Goal: Download file/media

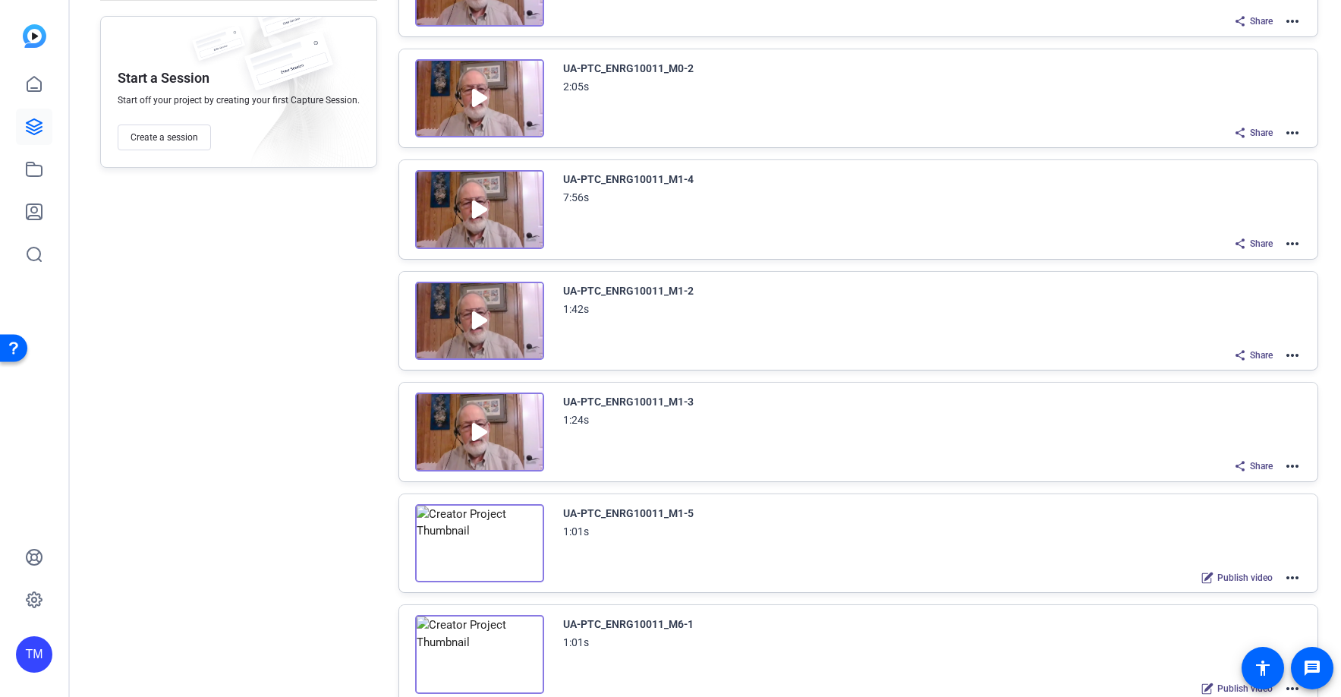
scroll to position [216, 0]
click at [1292, 463] on mat-icon "more_horiz" at bounding box center [1293, 464] width 18 height 18
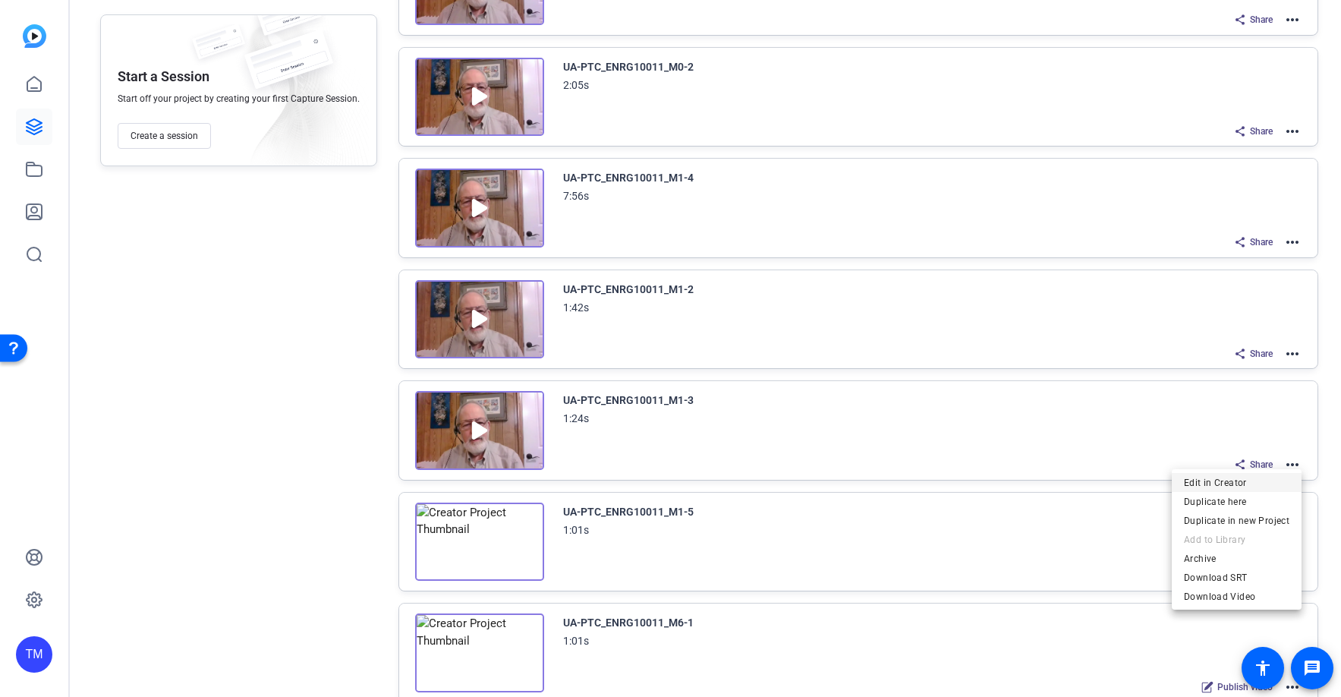
click at [1250, 487] on span "Edit in Creator" at bounding box center [1237, 483] width 106 height 18
click at [1293, 236] on mat-icon "more_horiz" at bounding box center [1293, 242] width 18 height 18
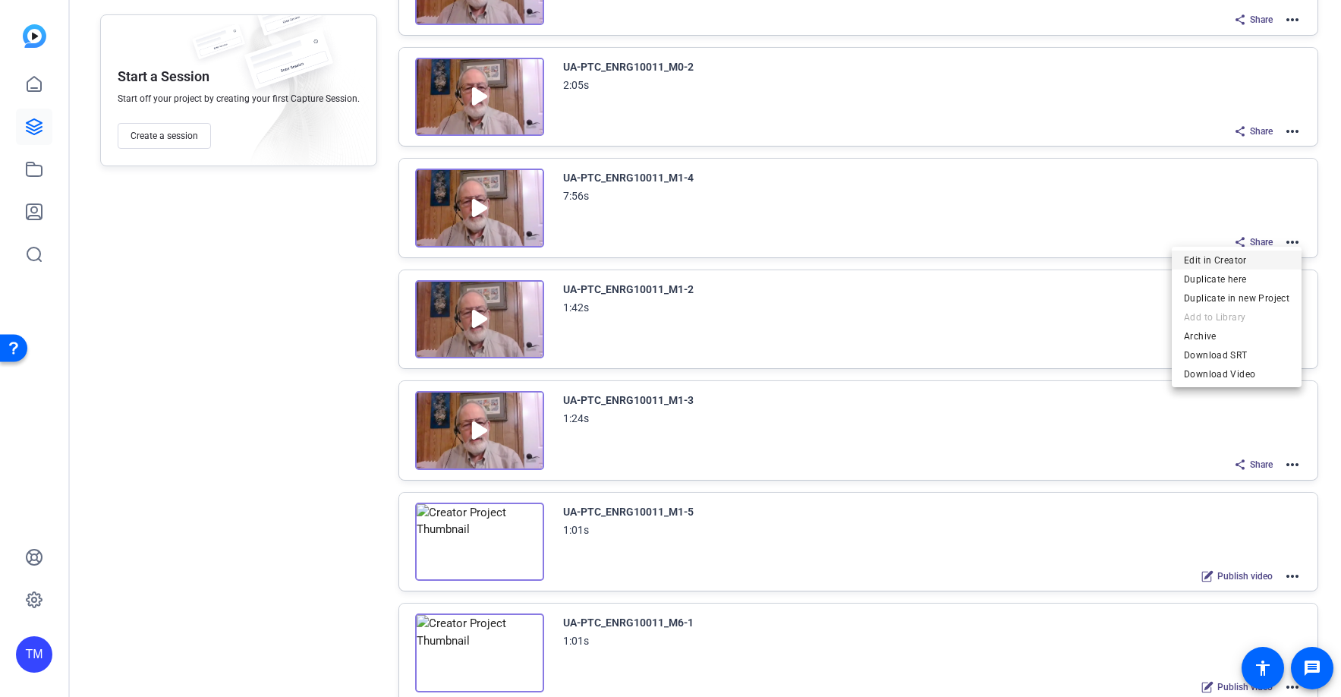
click at [1260, 261] on span "Edit in Creator" at bounding box center [1237, 260] width 106 height 18
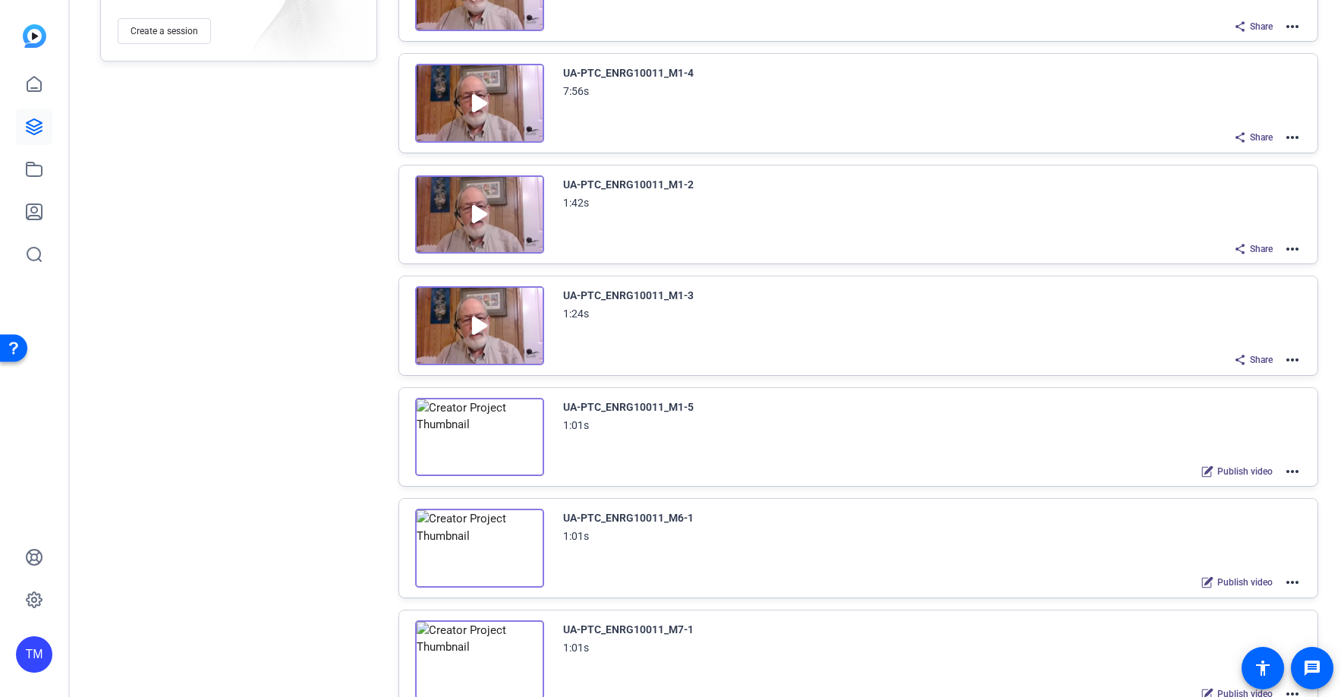
scroll to position [136, 0]
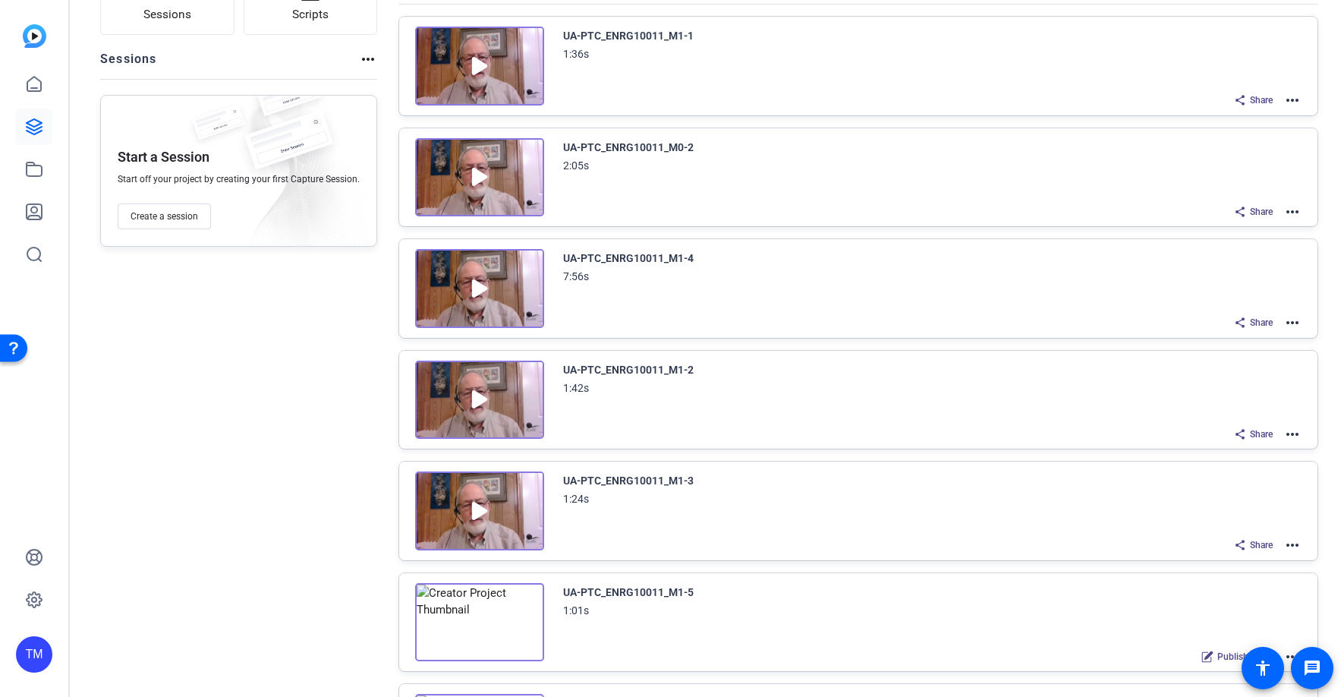
click at [479, 514] on img at bounding box center [479, 510] width 129 height 79
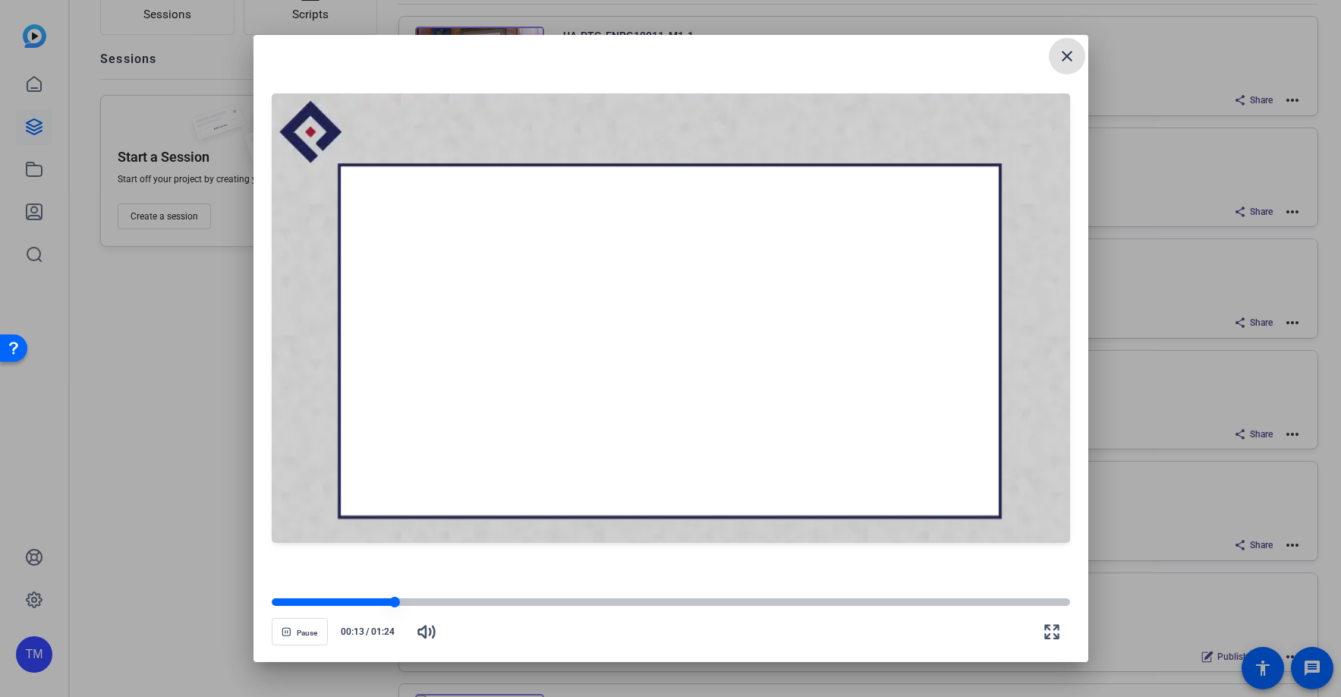
click at [435, 604] on div at bounding box center [671, 602] width 799 height 8
click at [527, 604] on div at bounding box center [671, 602] width 799 height 8
click at [604, 599] on div at bounding box center [671, 602] width 799 height 8
drag, startPoint x: 663, startPoint y: 601, endPoint x: 673, endPoint y: 601, distance: 10.6
click at [663, 601] on div at bounding box center [671, 602] width 799 height 8
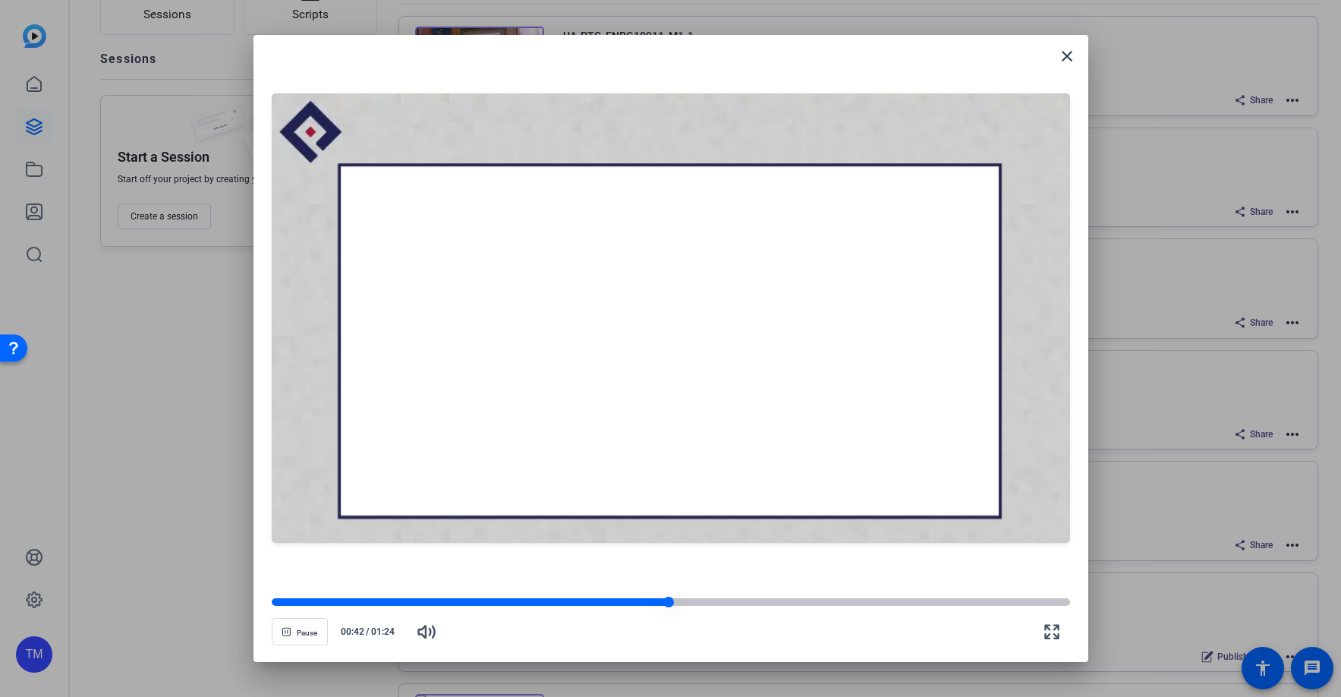
click at [700, 603] on div at bounding box center [671, 602] width 799 height 8
click at [736, 603] on div at bounding box center [671, 602] width 799 height 8
click at [796, 603] on div at bounding box center [671, 602] width 799 height 8
click at [866, 597] on div at bounding box center [671, 602] width 799 height 11
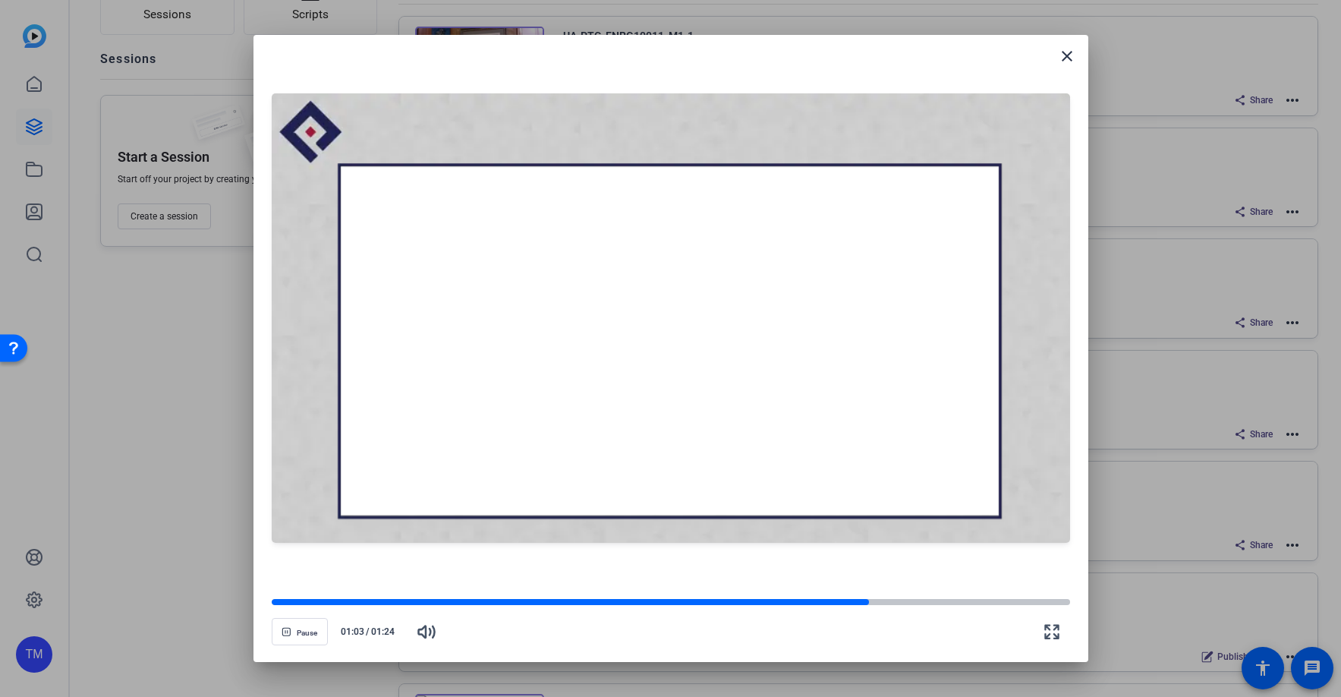
click at [906, 597] on openreel-video-controls "Pause 01:03 / 01:24" at bounding box center [671, 617] width 799 height 53
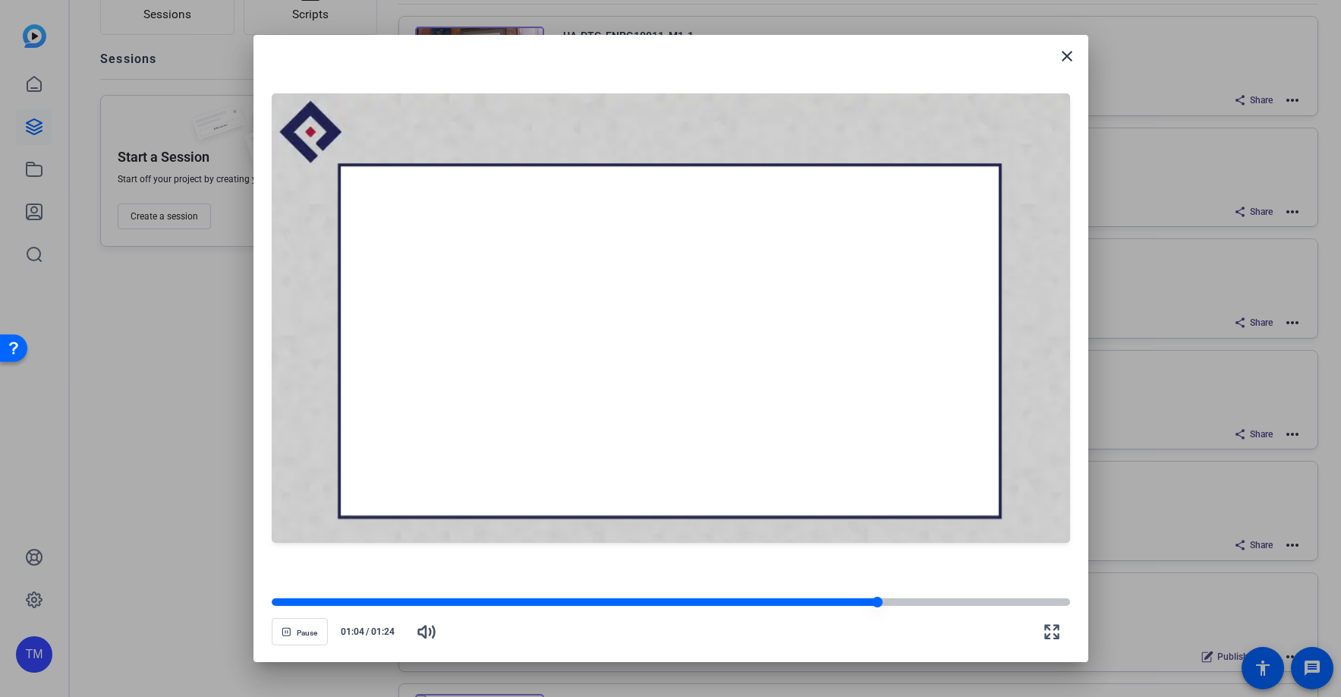
click at [899, 597] on div at bounding box center [671, 602] width 799 height 11
click at [938, 603] on div at bounding box center [671, 602] width 799 height 8
click at [976, 606] on div at bounding box center [671, 602] width 799 height 8
click at [956, 600] on div at bounding box center [629, 602] width 715 height 8
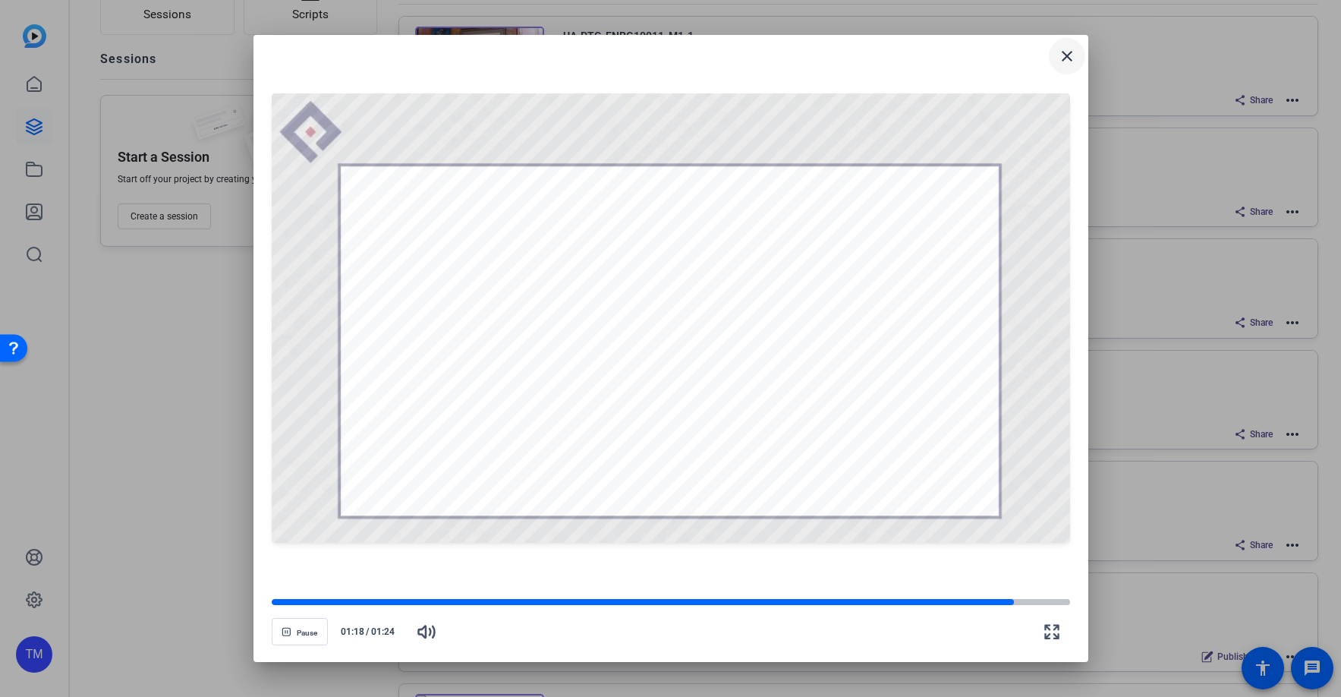
click at [1071, 56] on mat-icon "close" at bounding box center [1067, 56] width 18 height 18
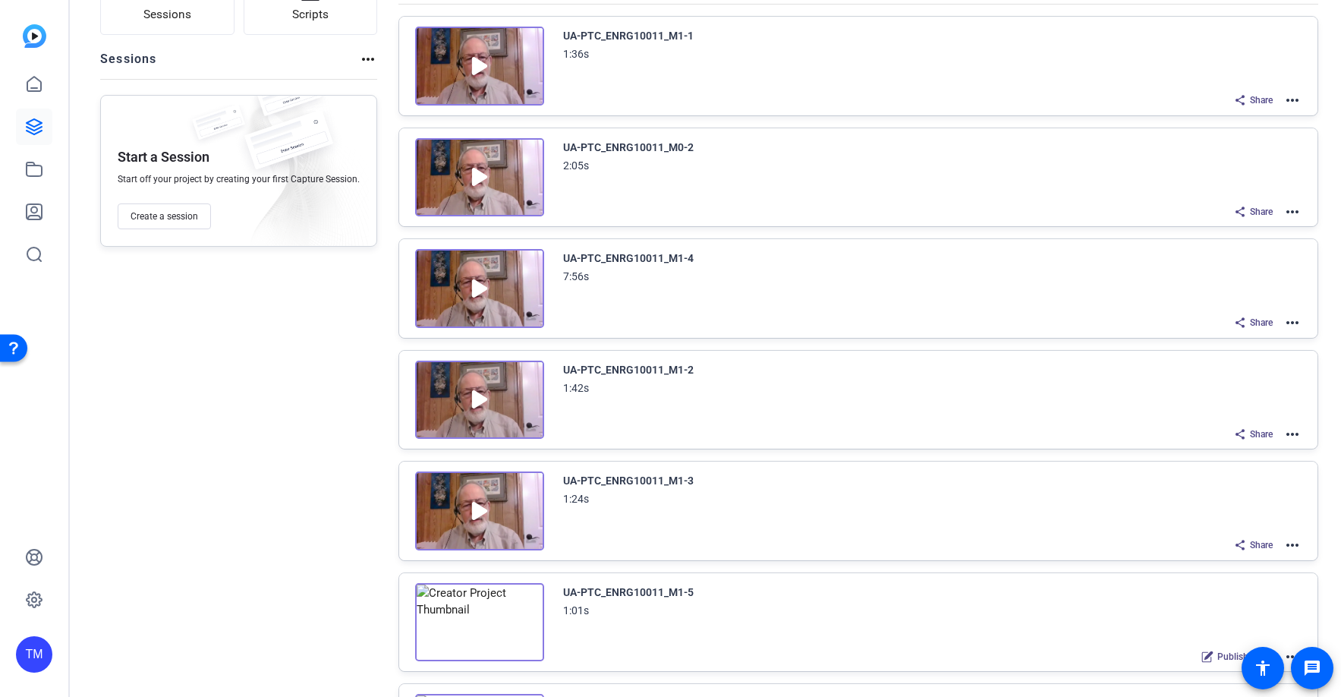
click at [1298, 547] on mat-icon "more_horiz" at bounding box center [1293, 545] width 18 height 18
click at [1246, 679] on span "Download Video" at bounding box center [1237, 677] width 106 height 18
click at [478, 289] on img at bounding box center [479, 288] width 129 height 79
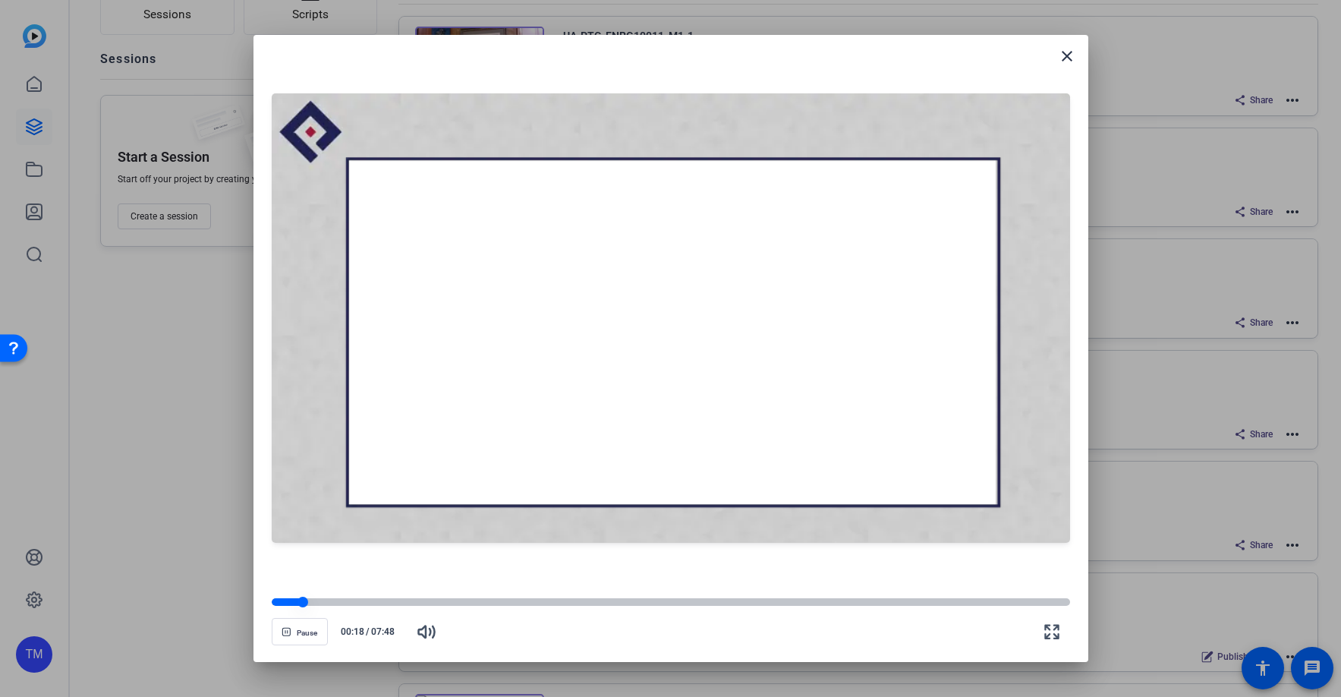
drag, startPoint x: 371, startPoint y: 604, endPoint x: 403, endPoint y: 607, distance: 32.1
click at [373, 604] on div at bounding box center [671, 602] width 799 height 8
drag, startPoint x: 464, startPoint y: 607, endPoint x: 559, endPoint y: 610, distance: 94.9
click at [465, 607] on div at bounding box center [671, 602] width 799 height 11
click at [562, 610] on div "Pause 01:54 / 07:48" at bounding box center [671, 623] width 799 height 53
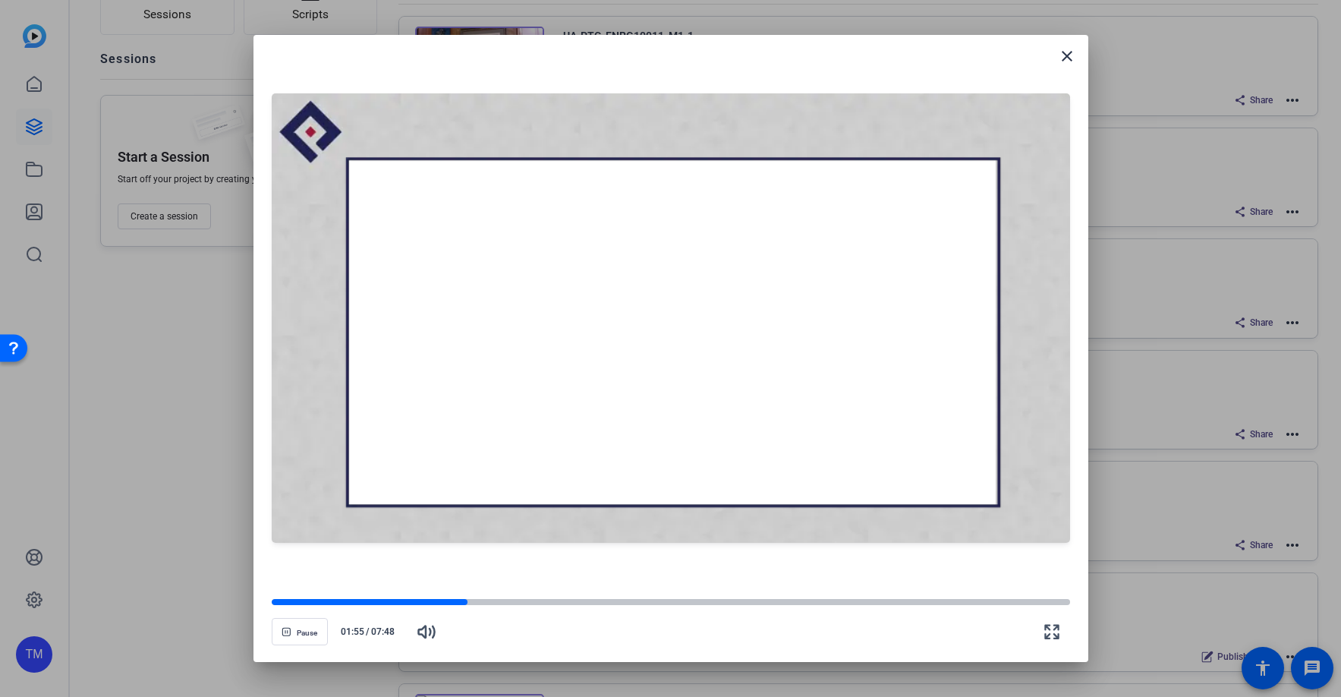
click at [704, 609] on div "Pause 01:55 / 07:48" at bounding box center [671, 623] width 799 height 53
click at [708, 602] on div at bounding box center [671, 602] width 799 height 8
click at [794, 600] on div at bounding box center [671, 602] width 799 height 8
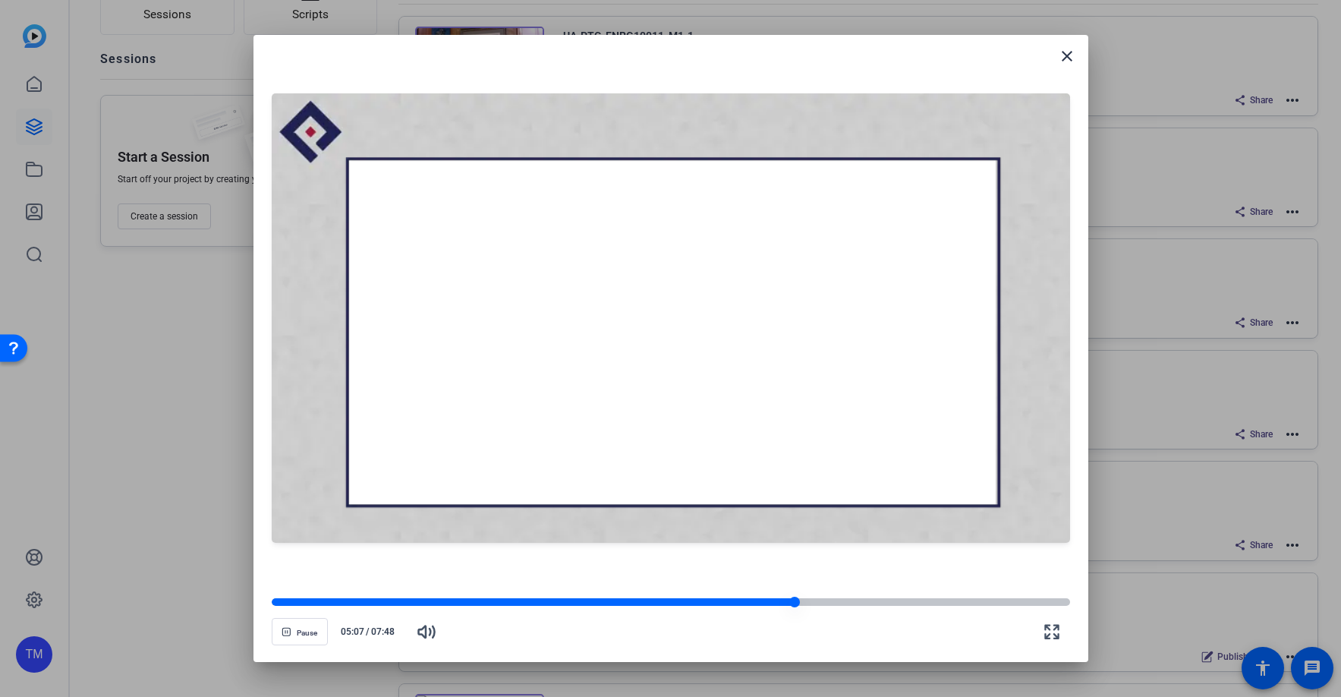
click at [853, 603] on div at bounding box center [671, 602] width 799 height 8
click at [907, 603] on div at bounding box center [671, 602] width 799 height 8
click at [966, 603] on div at bounding box center [671, 602] width 799 height 8
click at [984, 601] on div at bounding box center [671, 602] width 799 height 8
click at [1005, 599] on div at bounding box center [671, 602] width 799 height 8
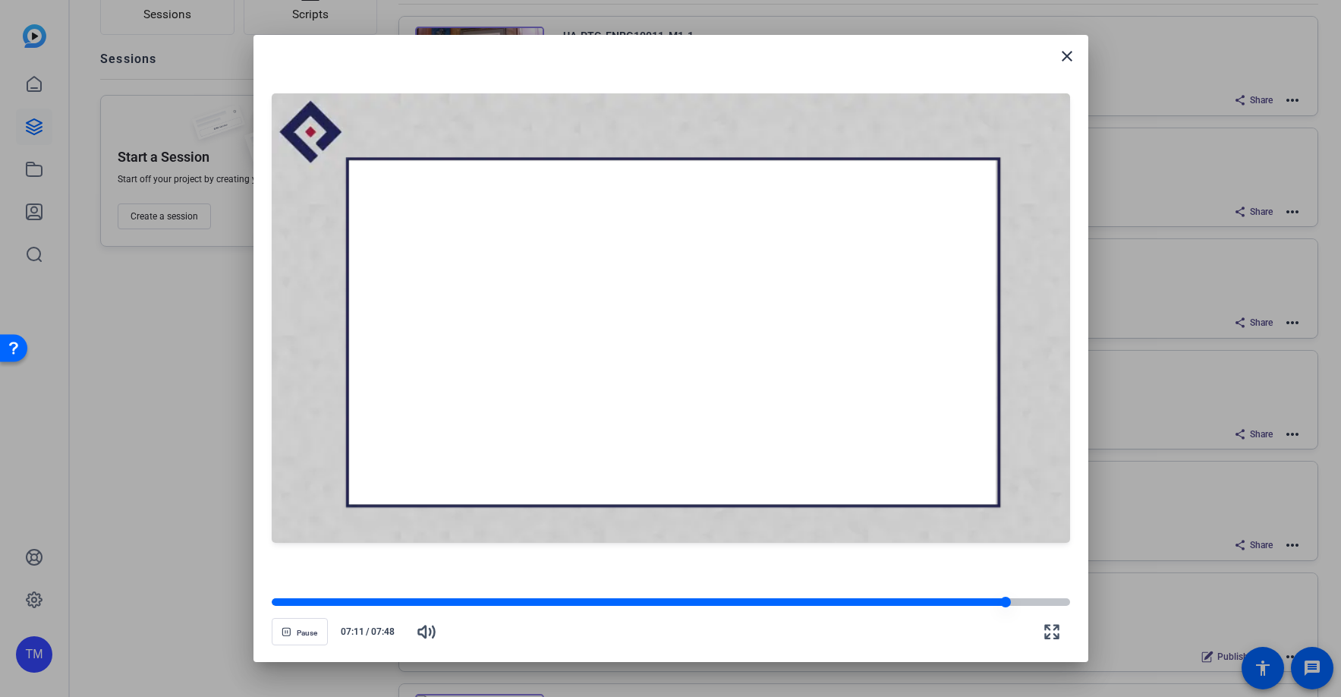
click at [1024, 600] on div at bounding box center [671, 602] width 799 height 8
click at [1038, 602] on div at bounding box center [671, 602] width 799 height 8
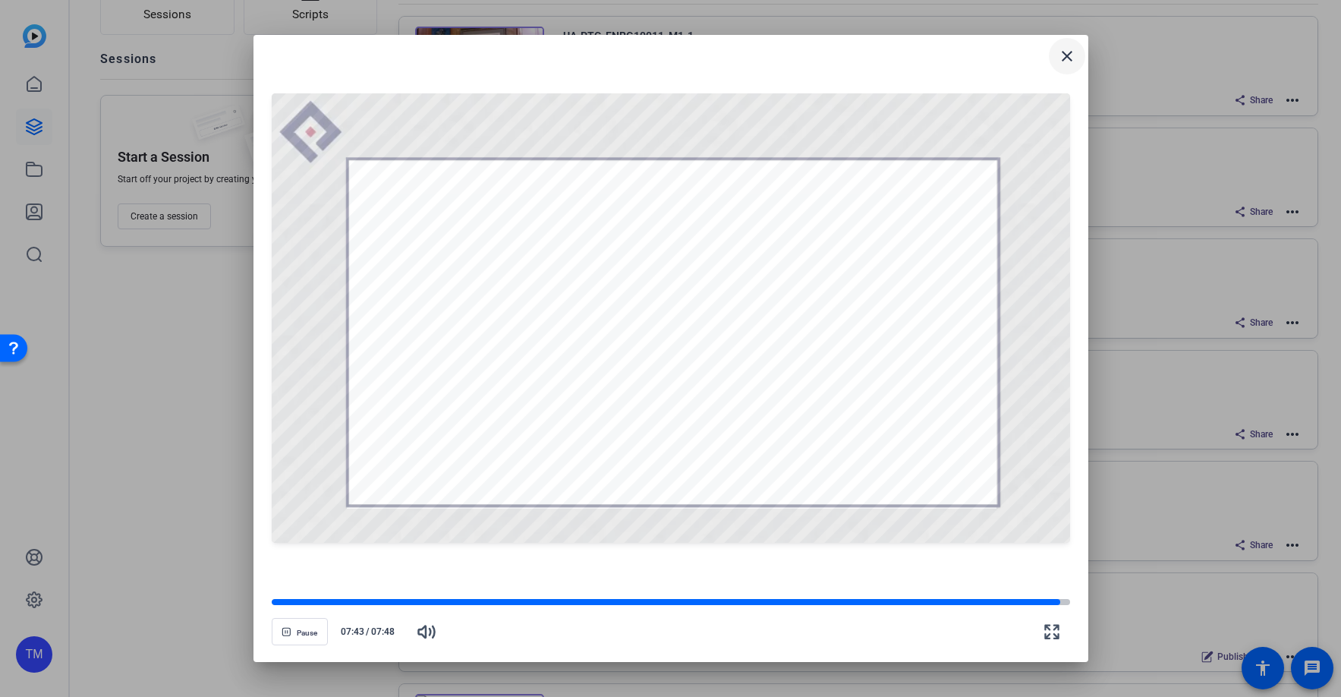
click at [1072, 44] on span at bounding box center [1067, 56] width 36 height 36
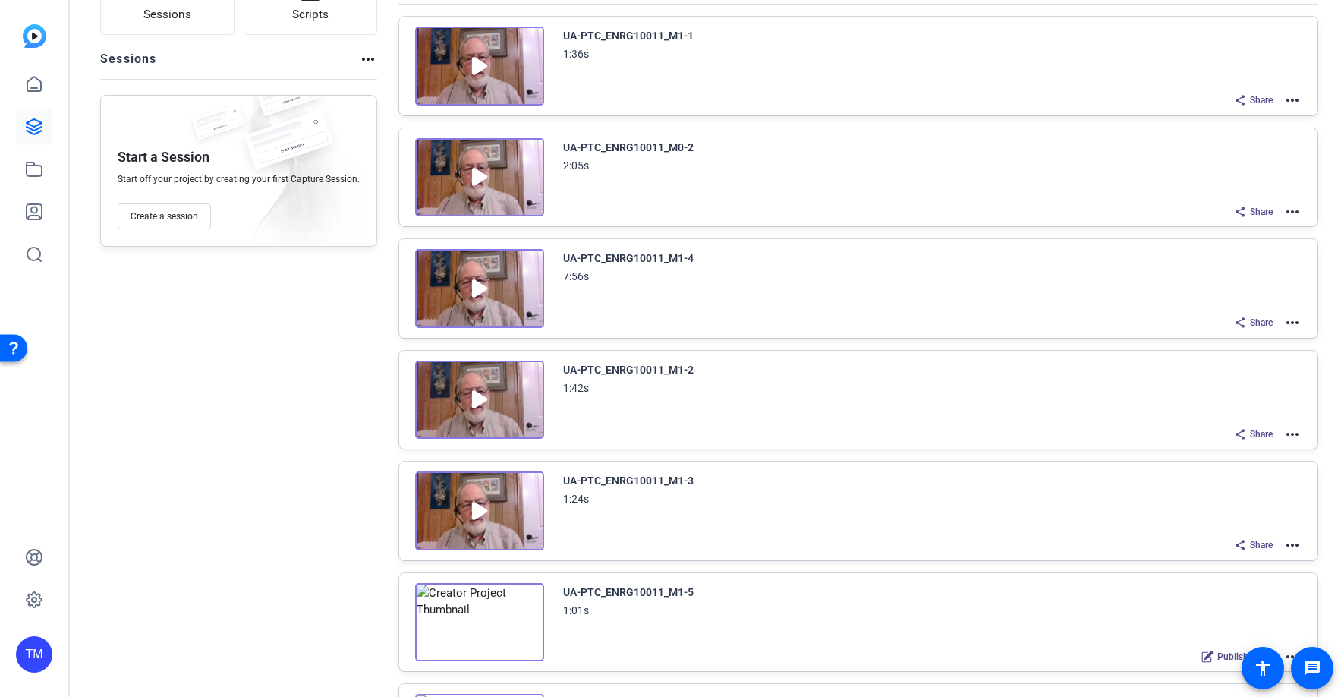
click at [1290, 317] on mat-icon "more_horiz" at bounding box center [1293, 323] width 18 height 18
click at [1224, 447] on span "Download Video" at bounding box center [1237, 455] width 106 height 18
click at [1295, 323] on mat-icon "more_horiz" at bounding box center [1293, 323] width 18 height 18
click at [1253, 458] on span "Download Video" at bounding box center [1237, 455] width 106 height 18
click at [221, 314] on div "Sessions Scripts Sessions more_horiz Start a Session Start off your project by …" at bounding box center [238, 656] width 277 height 1364
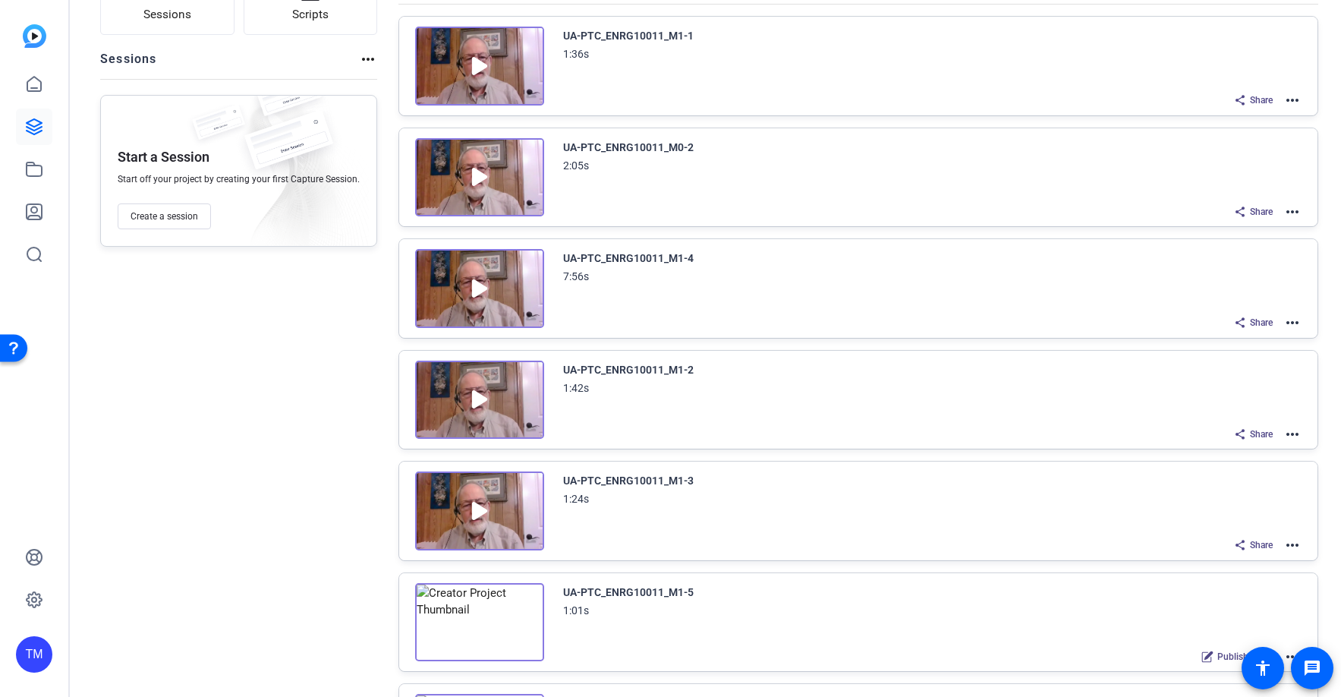
click at [34, 33] on img at bounding box center [35, 36] width 24 height 24
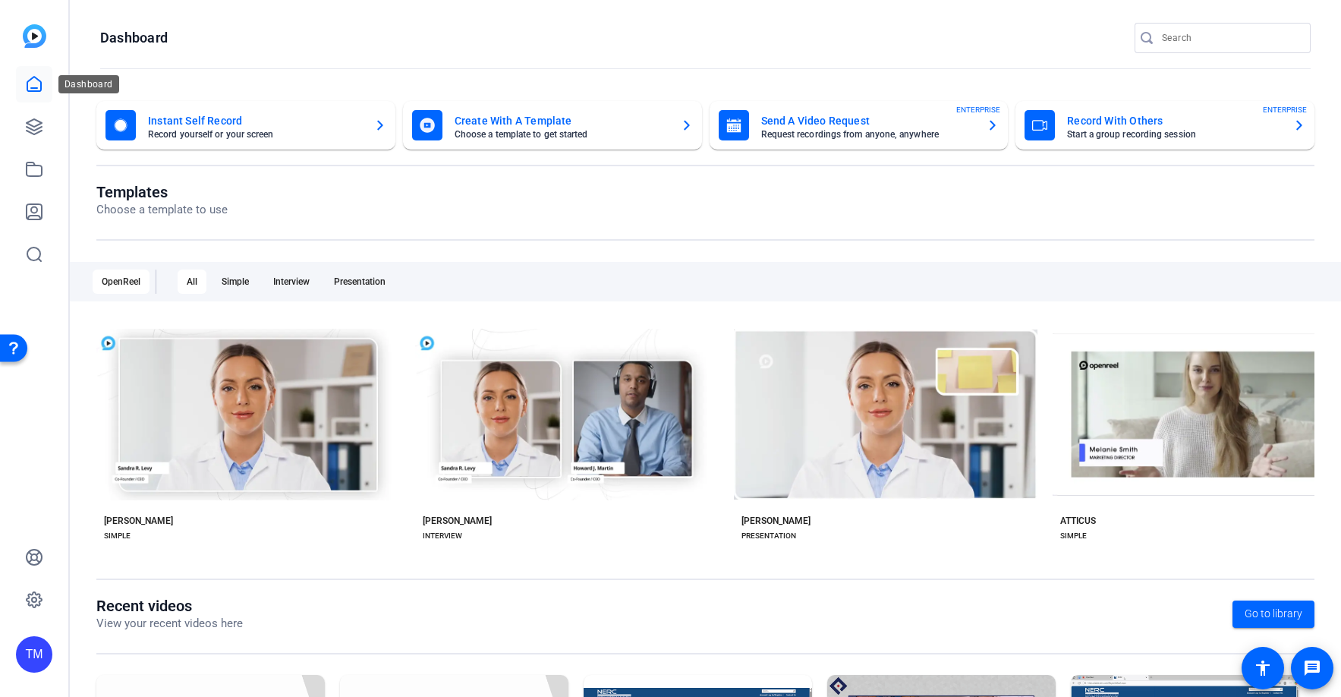
click at [31, 90] on icon at bounding box center [34, 84] width 14 height 14
click at [32, 132] on icon at bounding box center [34, 127] width 18 height 18
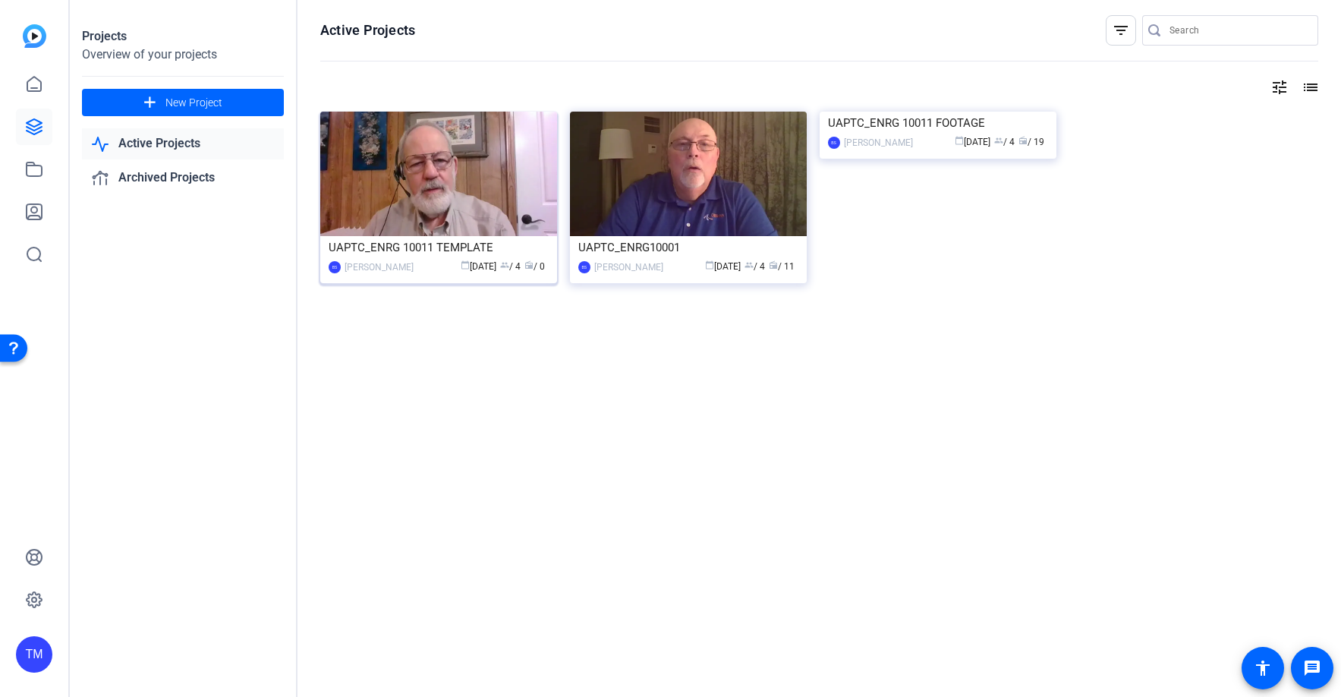
click at [481, 251] on div "UAPTC_ENRG 10011 TEMPLATE" at bounding box center [439, 247] width 220 height 23
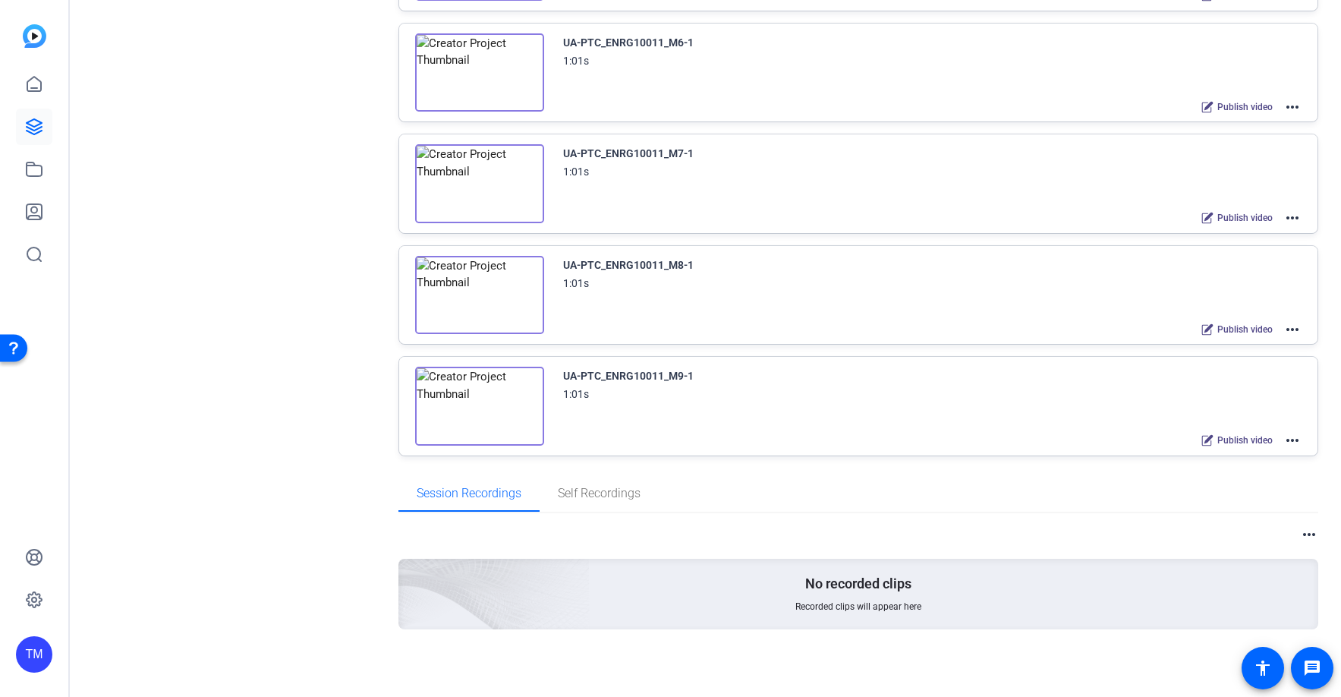
scroll to position [0, 0]
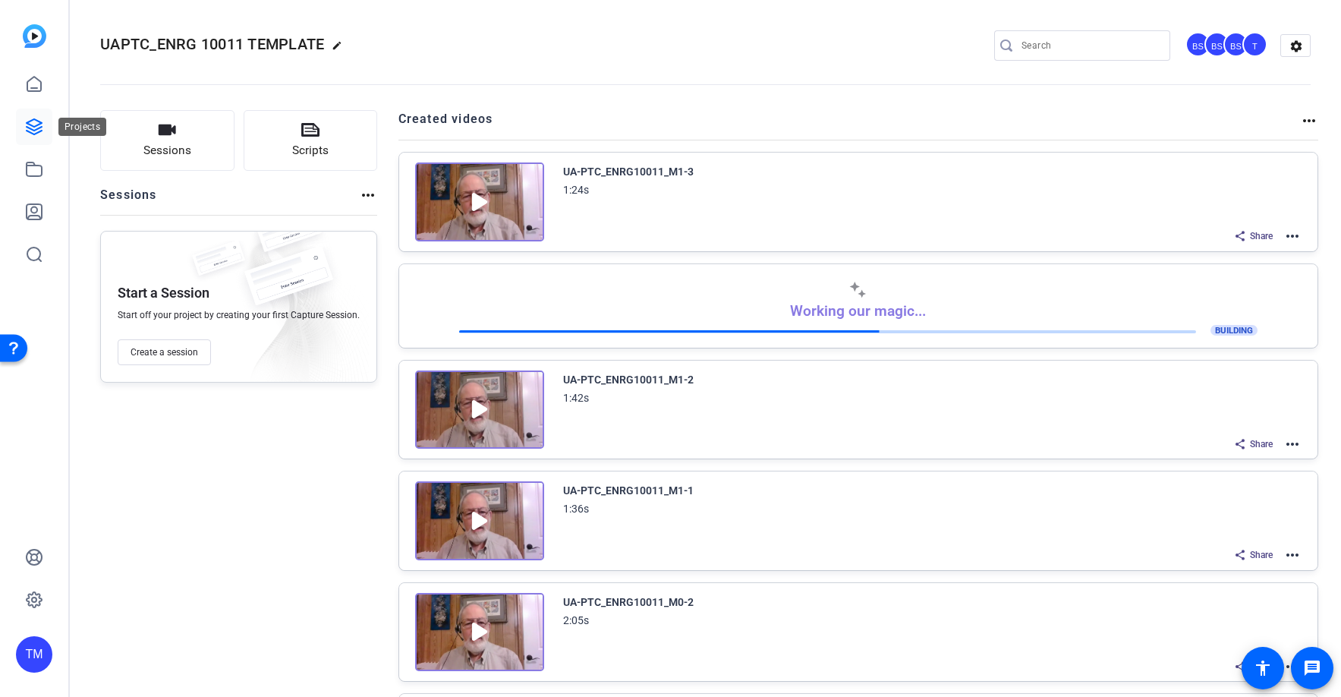
click at [38, 131] on icon at bounding box center [34, 127] width 18 height 18
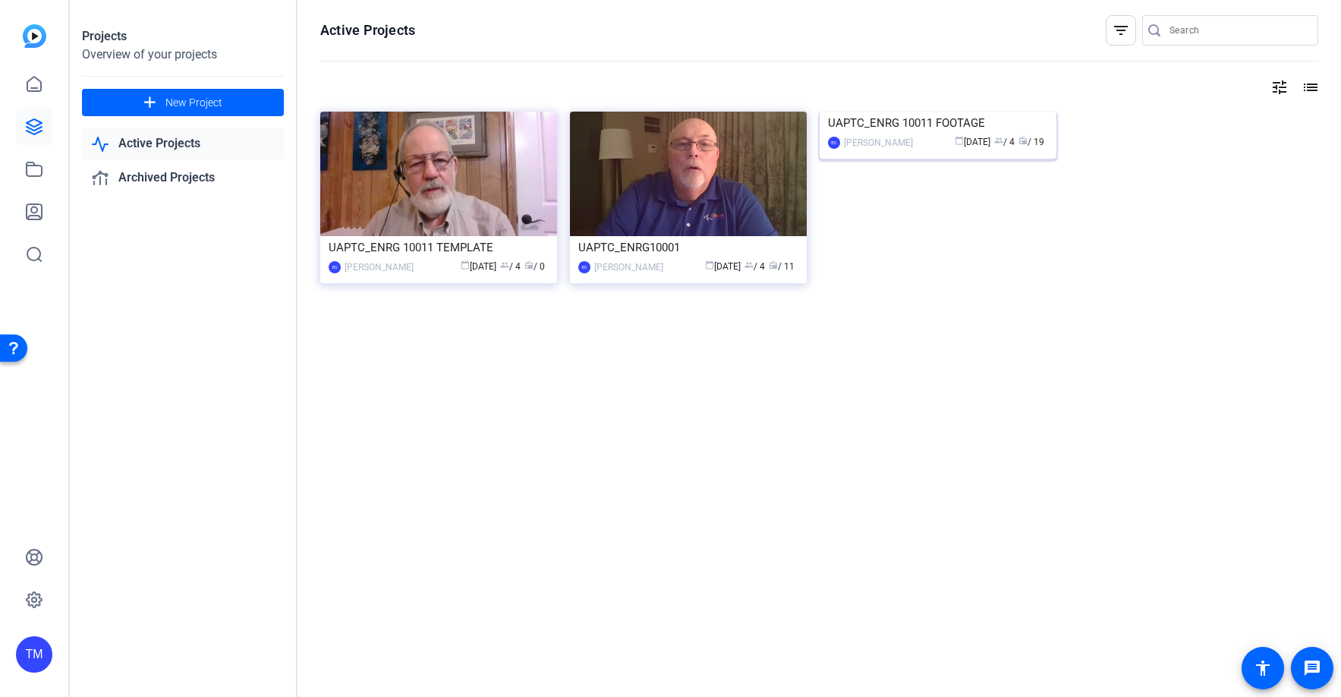
click at [982, 112] on img at bounding box center [938, 112] width 237 height 0
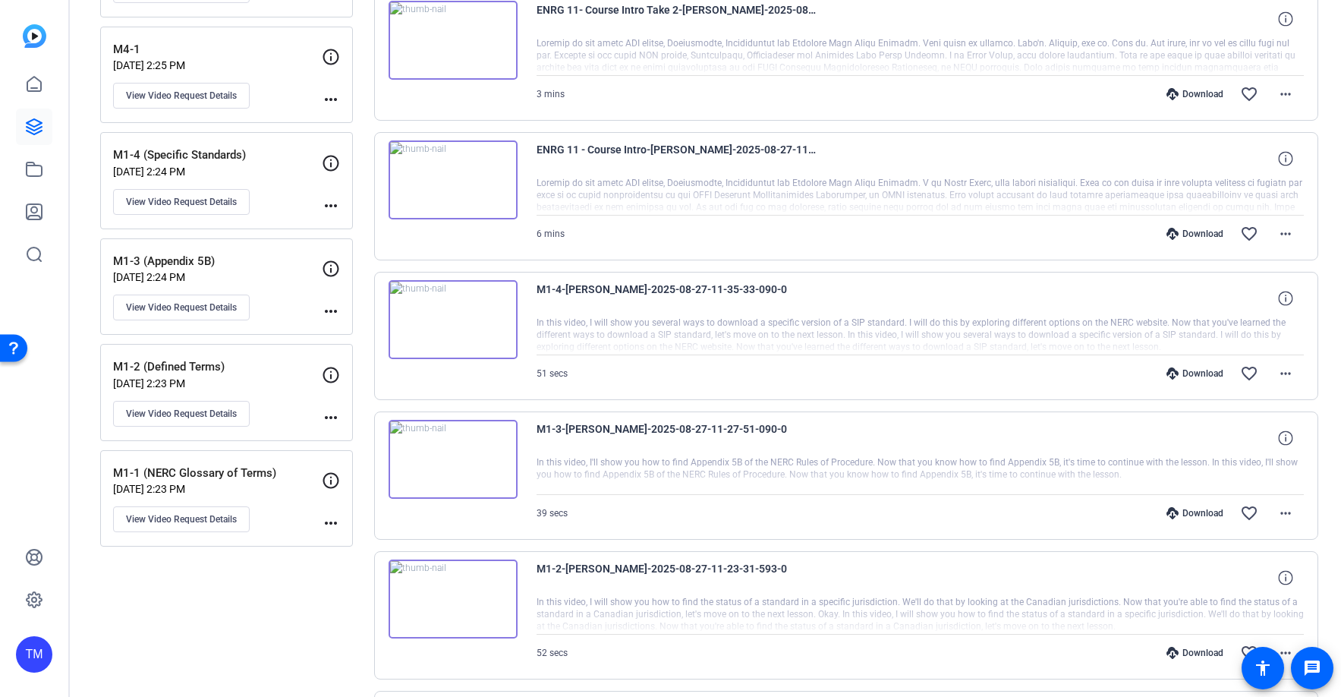
scroll to position [1117, 0]
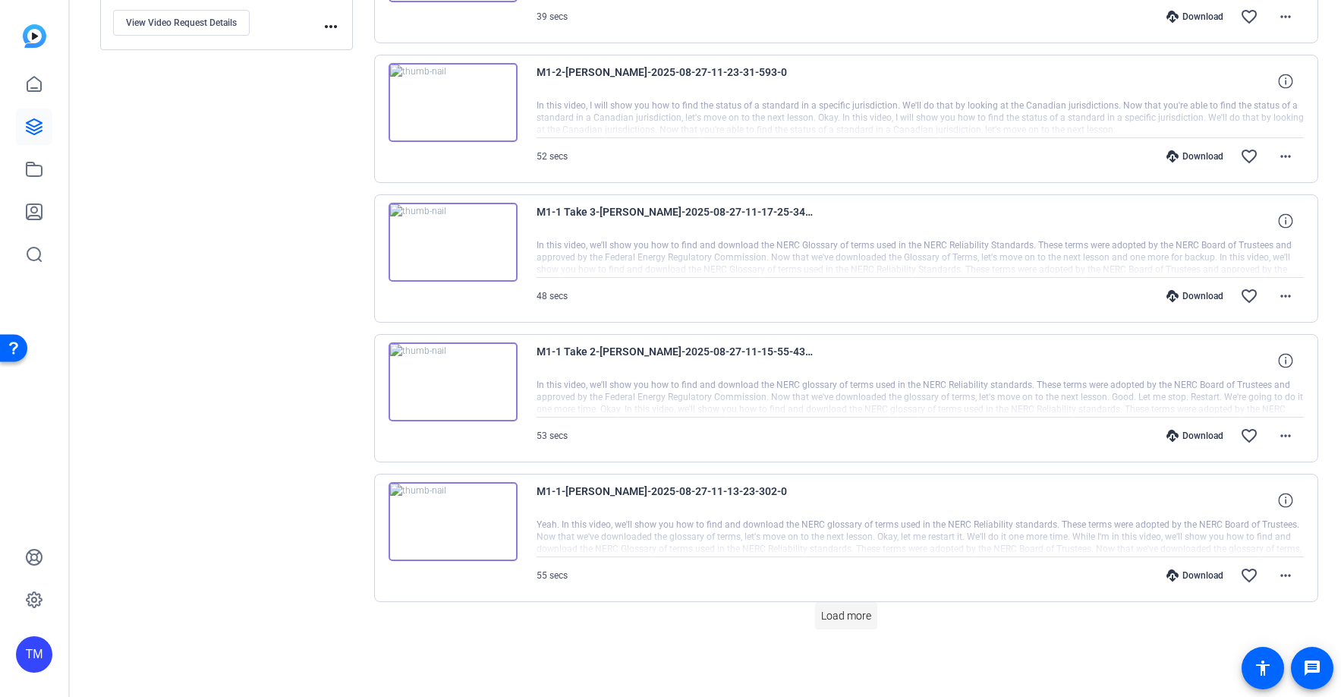
click at [860, 610] on span "Load more" at bounding box center [846, 616] width 50 height 16
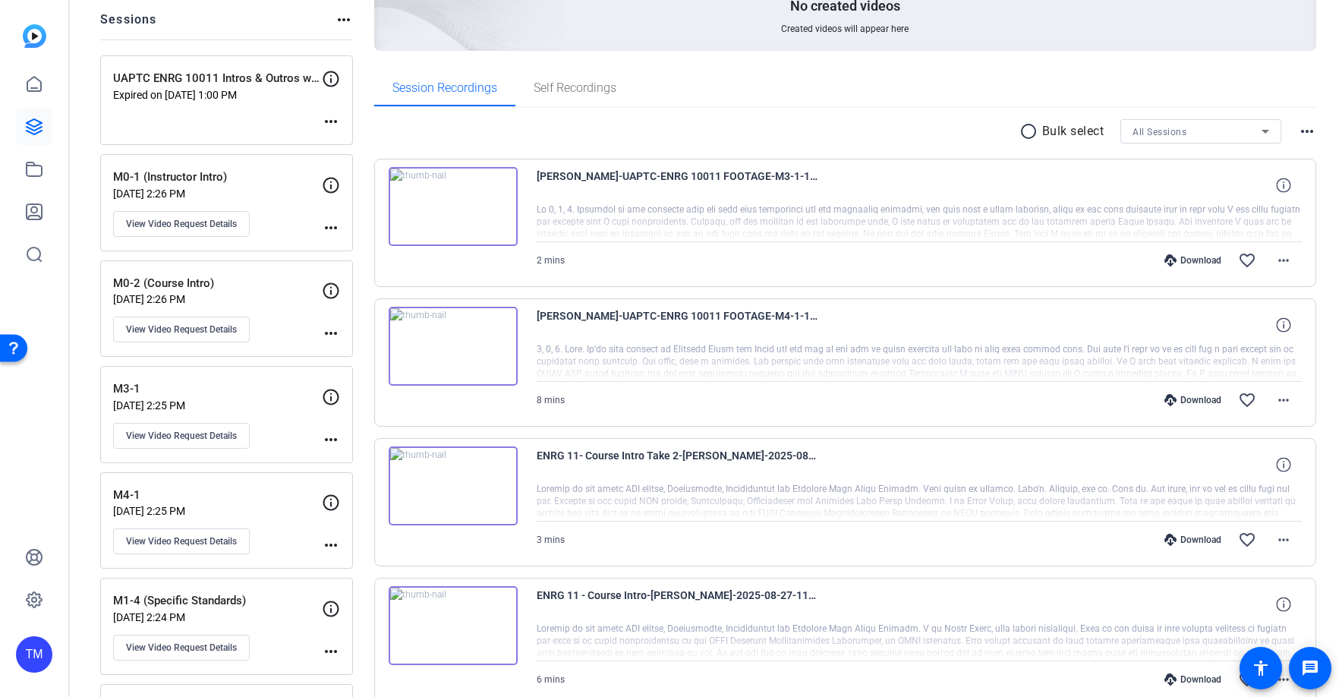
scroll to position [118, 0]
